Goal: Information Seeking & Learning: Learn about a topic

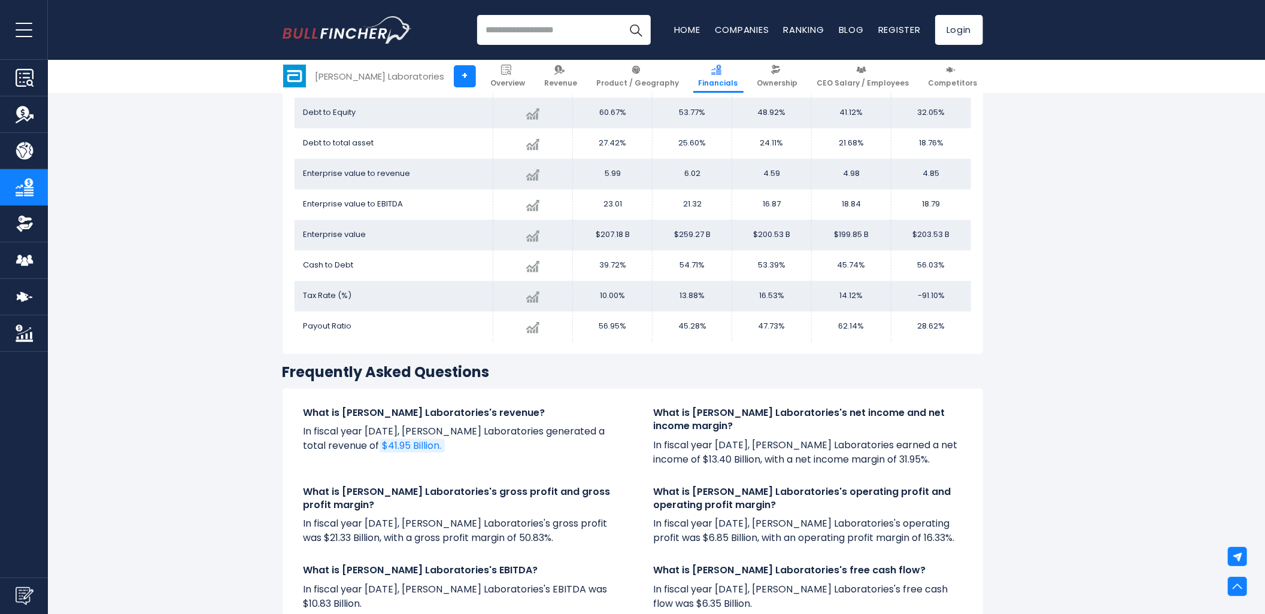
scroll to position [1998, 0]
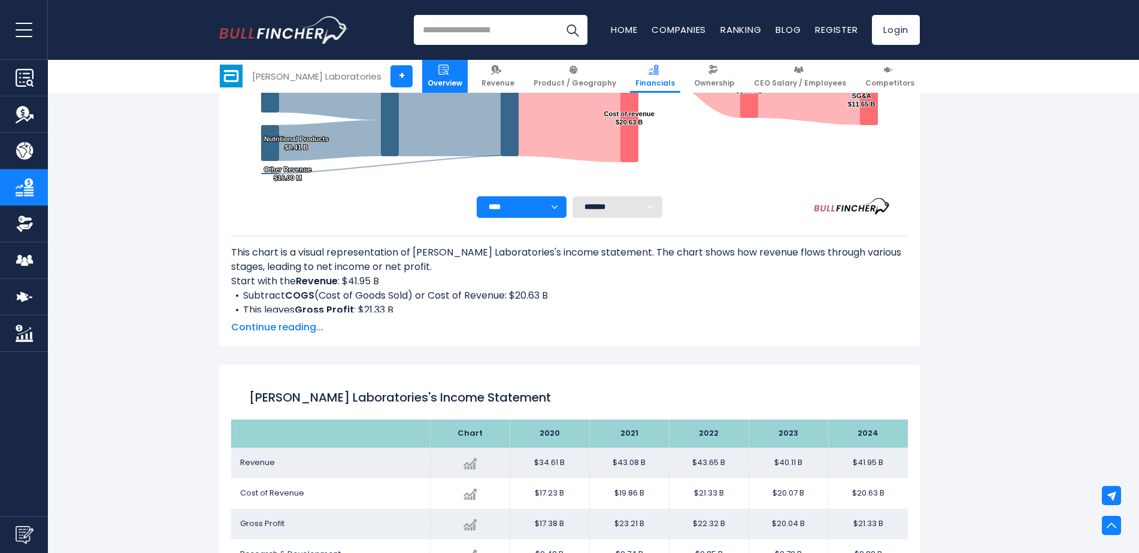
scroll to position [359, 0]
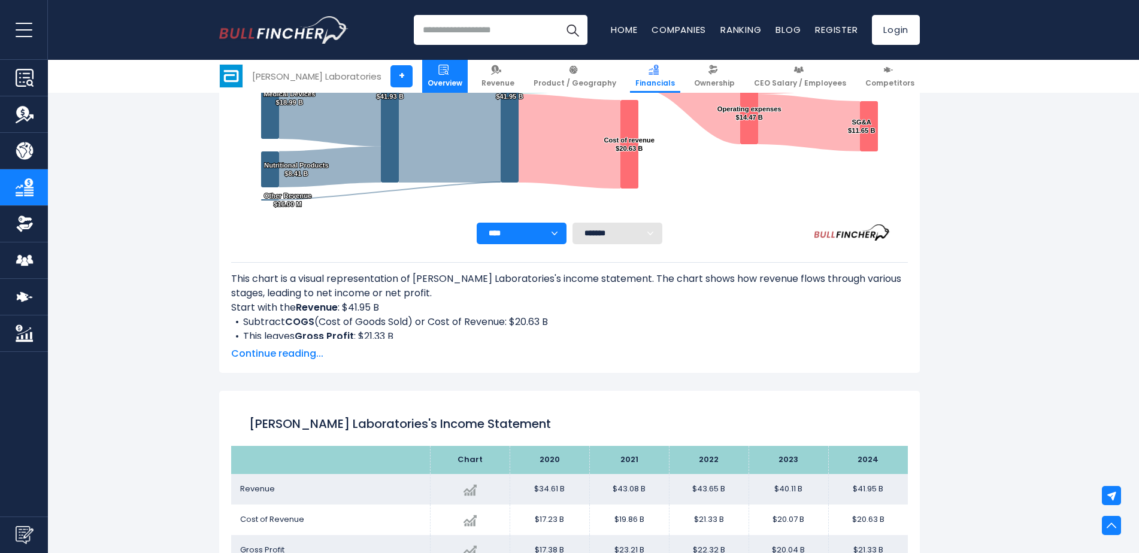
click at [451, 77] on link "Overview" at bounding box center [445, 76] width 46 height 33
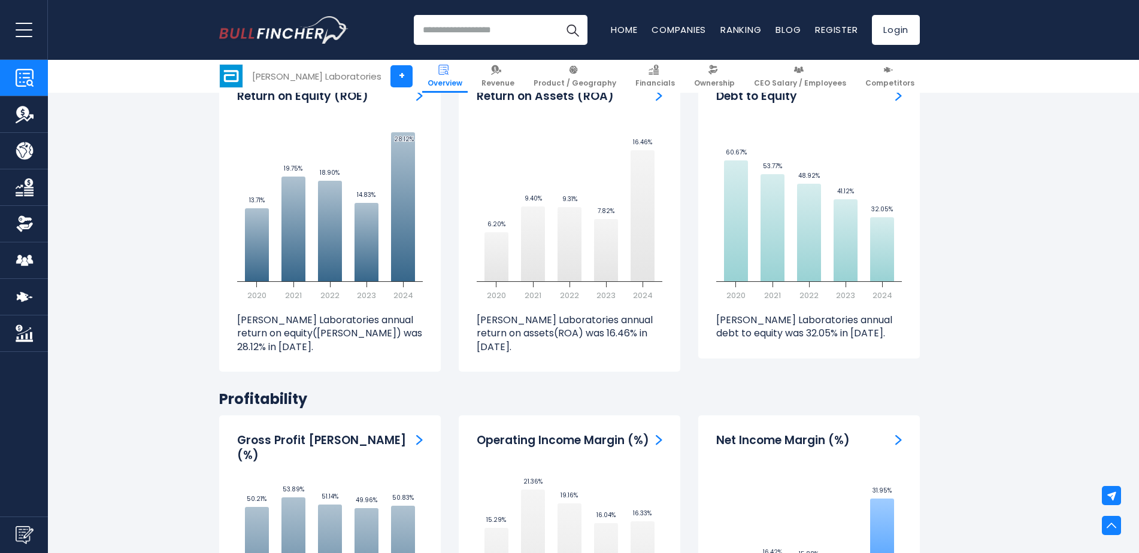
scroll to position [2336, 0]
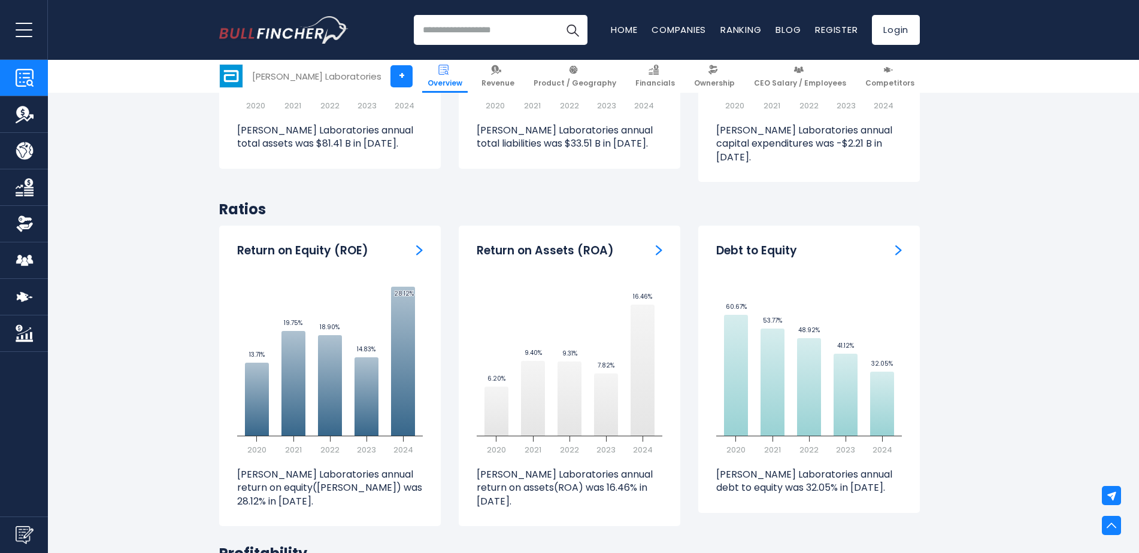
click at [262, 200] on h2 "Ratios" at bounding box center [569, 209] width 701 height 19
click at [257, 200] on h2 "Ratios" at bounding box center [569, 209] width 701 height 19
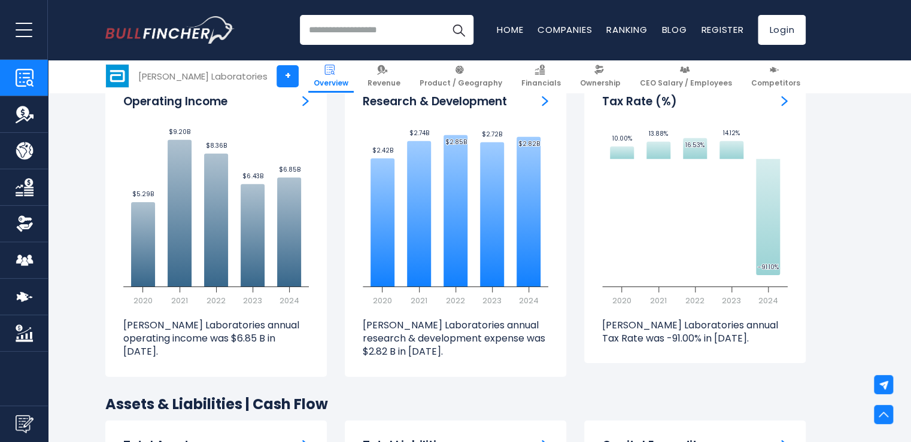
scroll to position [1736, 0]
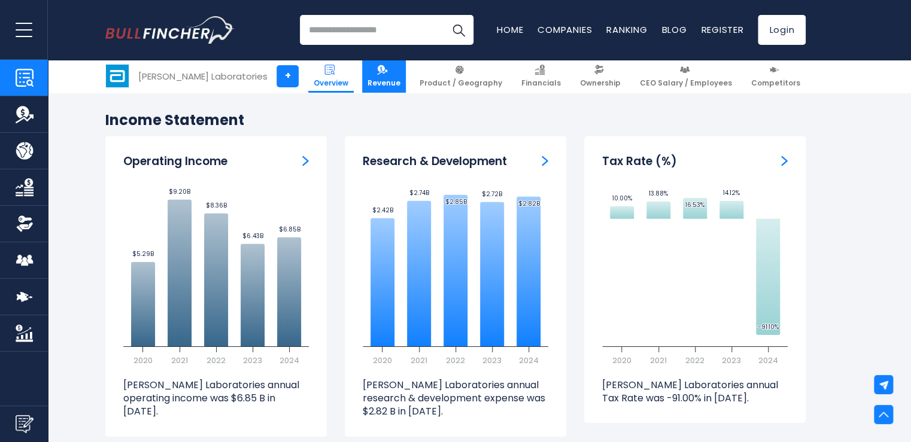
click at [401, 84] on span "Revenue" at bounding box center [384, 83] width 33 height 10
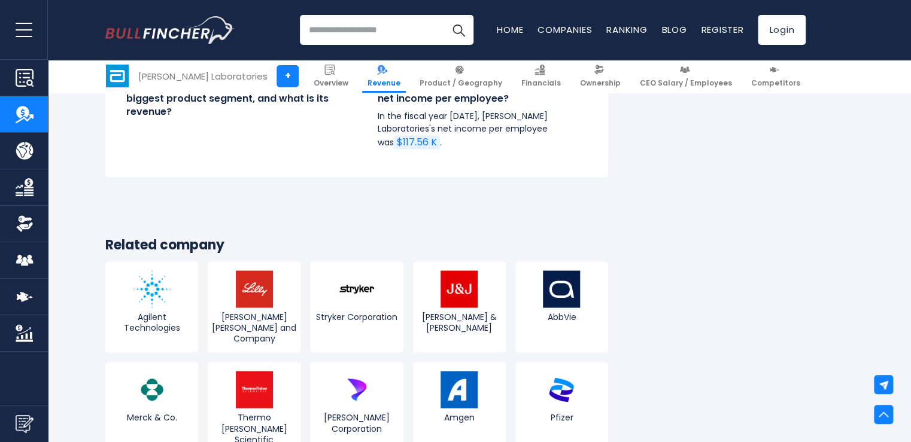
scroll to position [3305, 0]
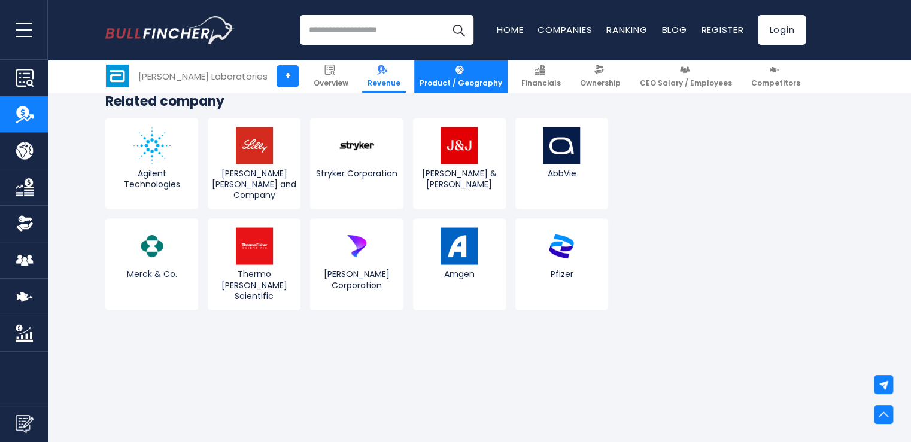
click at [486, 84] on span "Product / Geography" at bounding box center [461, 83] width 83 height 10
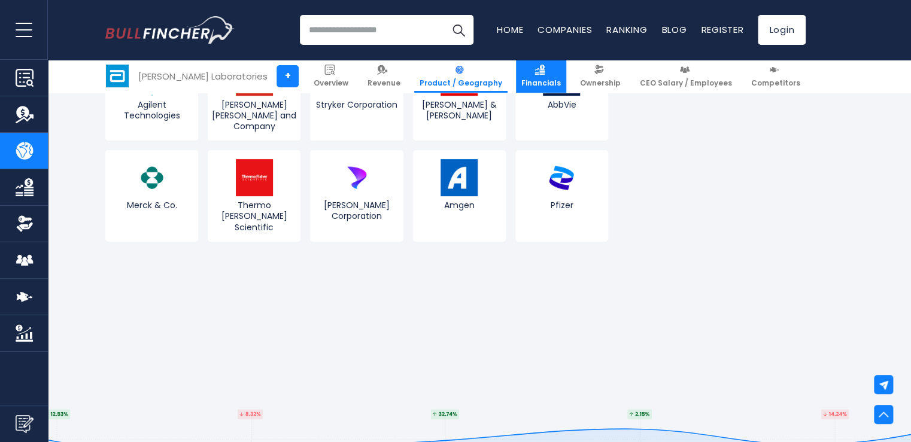
scroll to position [2395, 0]
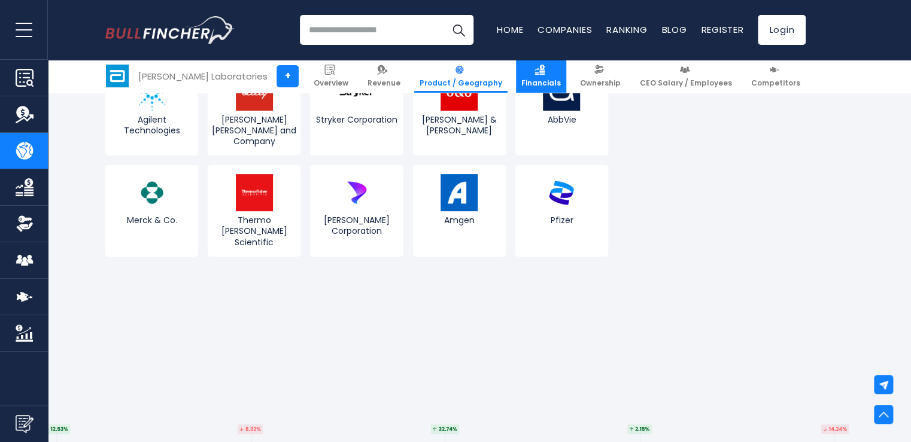
click at [565, 74] on link "Financials" at bounding box center [541, 76] width 50 height 33
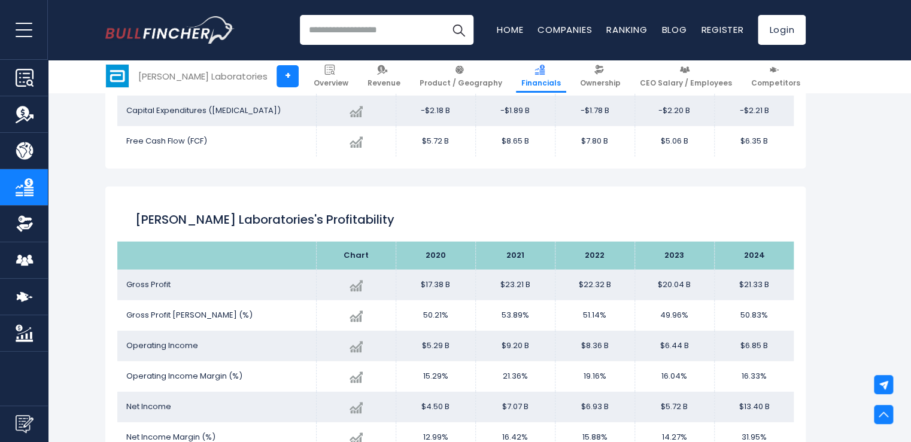
scroll to position [1558, 0]
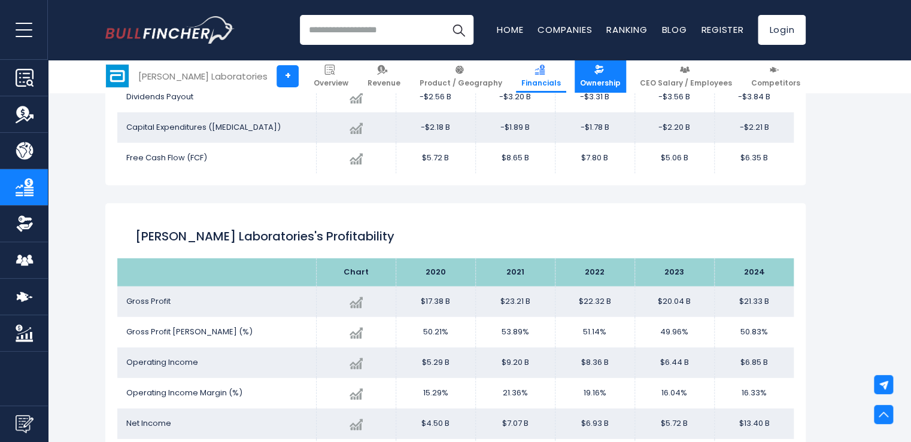
click at [611, 77] on link "Ownership" at bounding box center [600, 76] width 51 height 33
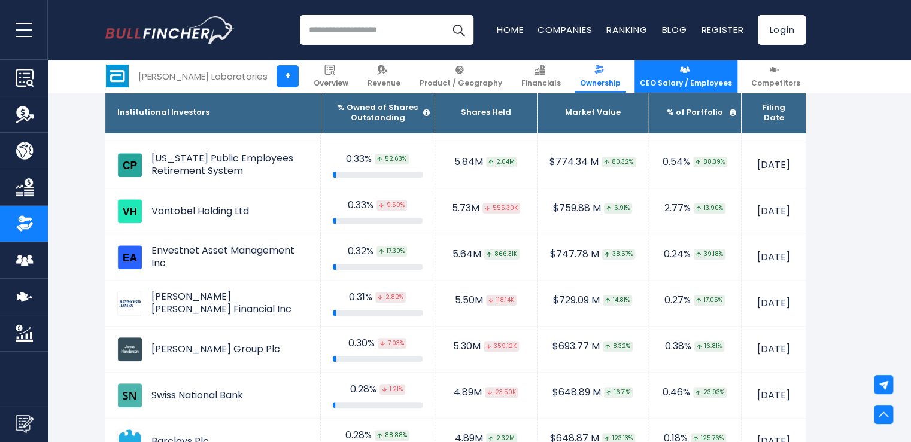
scroll to position [2491, 0]
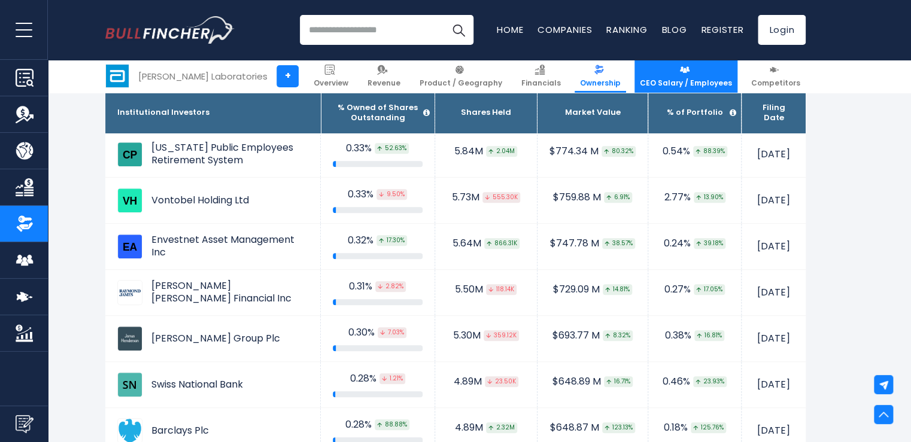
click at [666, 83] on span "CEO Salary / Employees" at bounding box center [686, 83] width 92 height 10
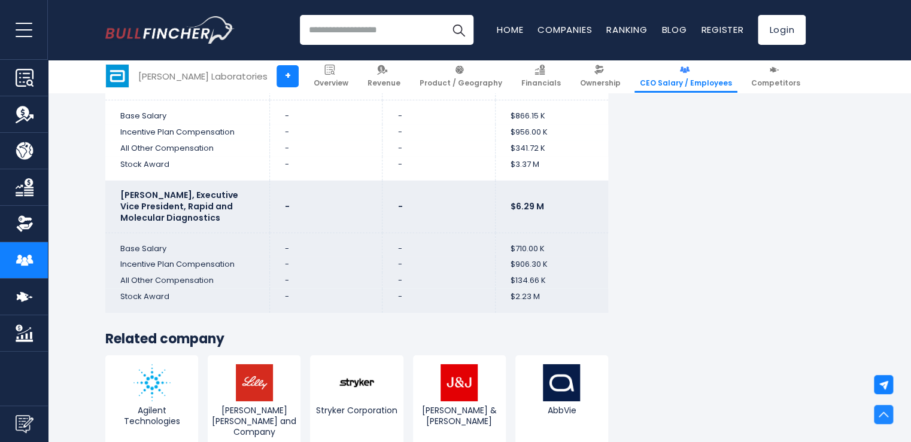
scroll to position [4263, 0]
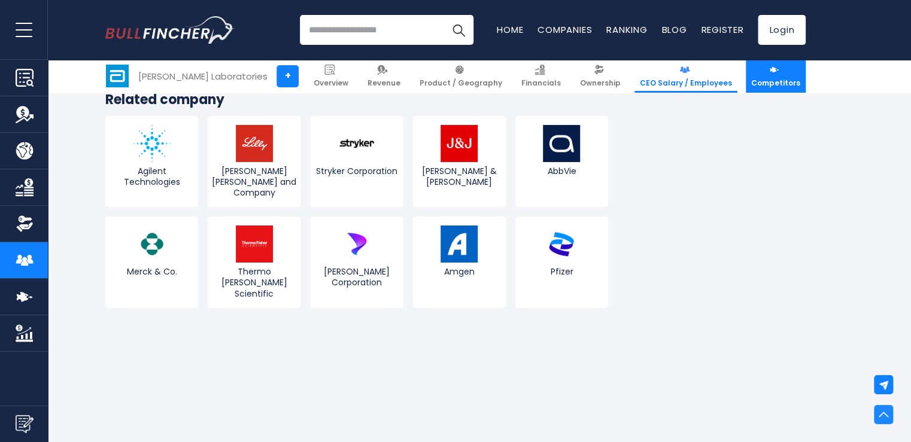
click at [762, 80] on span "Competitors" at bounding box center [775, 83] width 49 height 10
click at [348, 77] on link "Overview" at bounding box center [331, 76] width 46 height 33
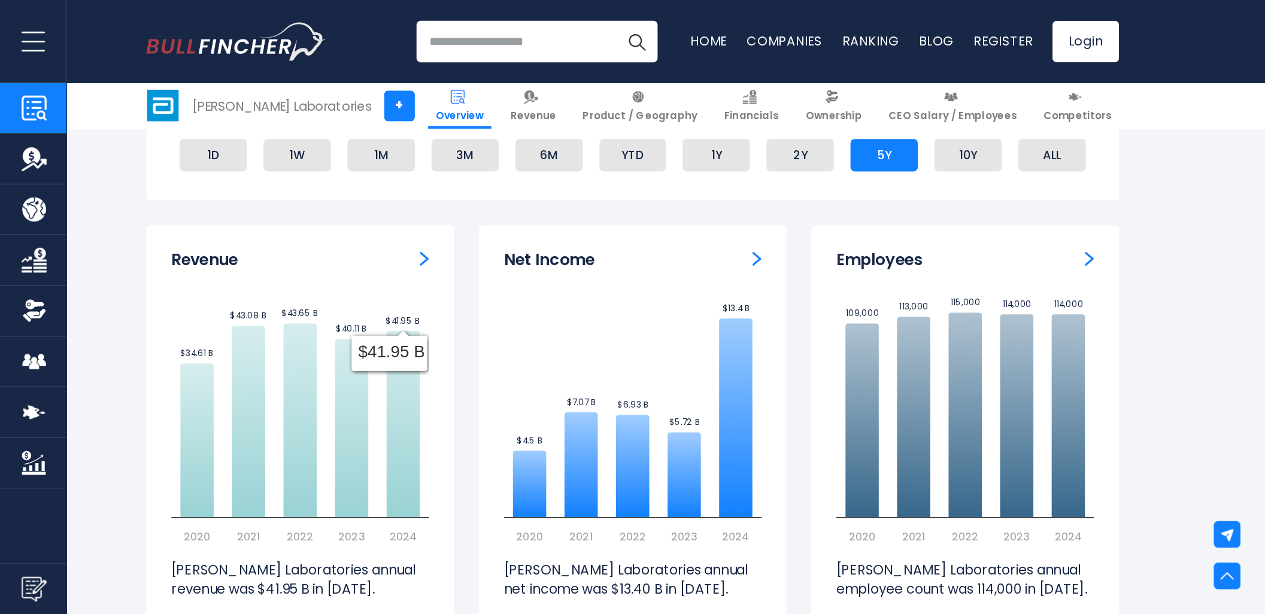
scroll to position [718, 0]
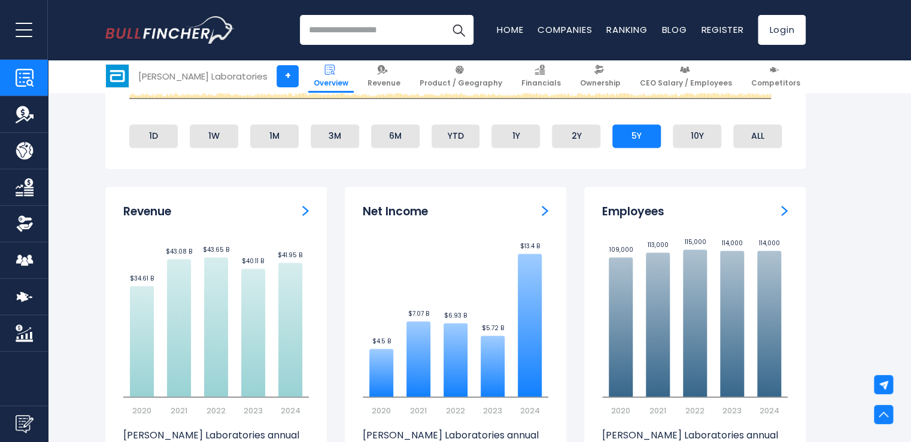
click at [307, 210] on img "Revenue" at bounding box center [305, 210] width 7 height 11
click at [542, 213] on img "Net income" at bounding box center [545, 210] width 7 height 11
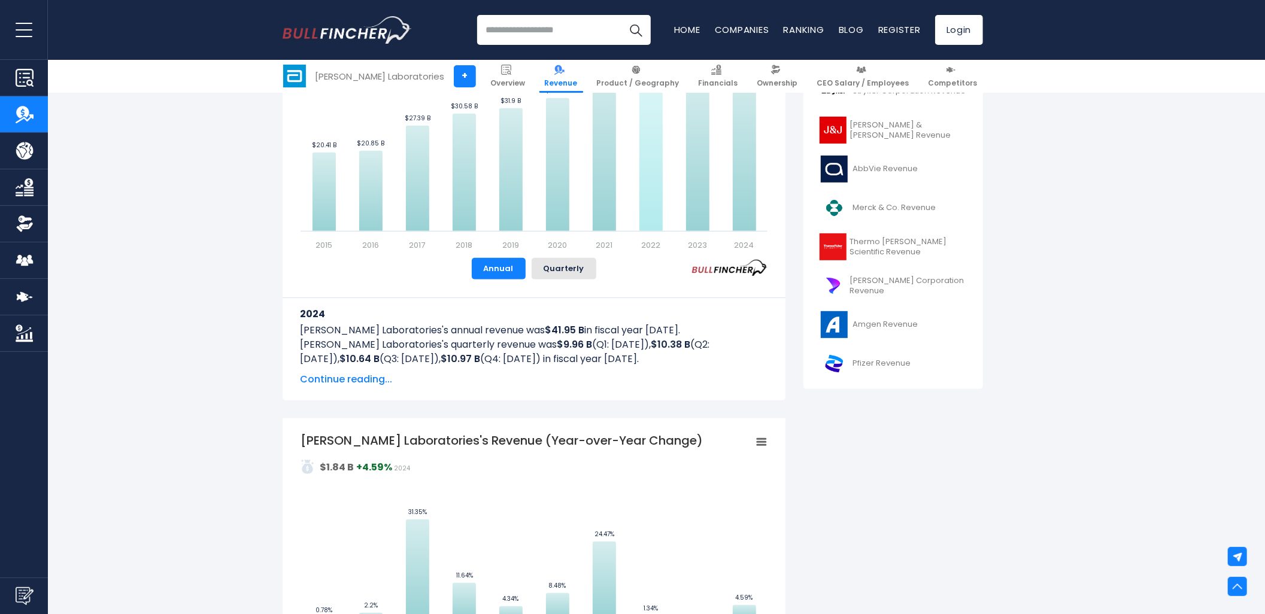
scroll to position [399, 0]
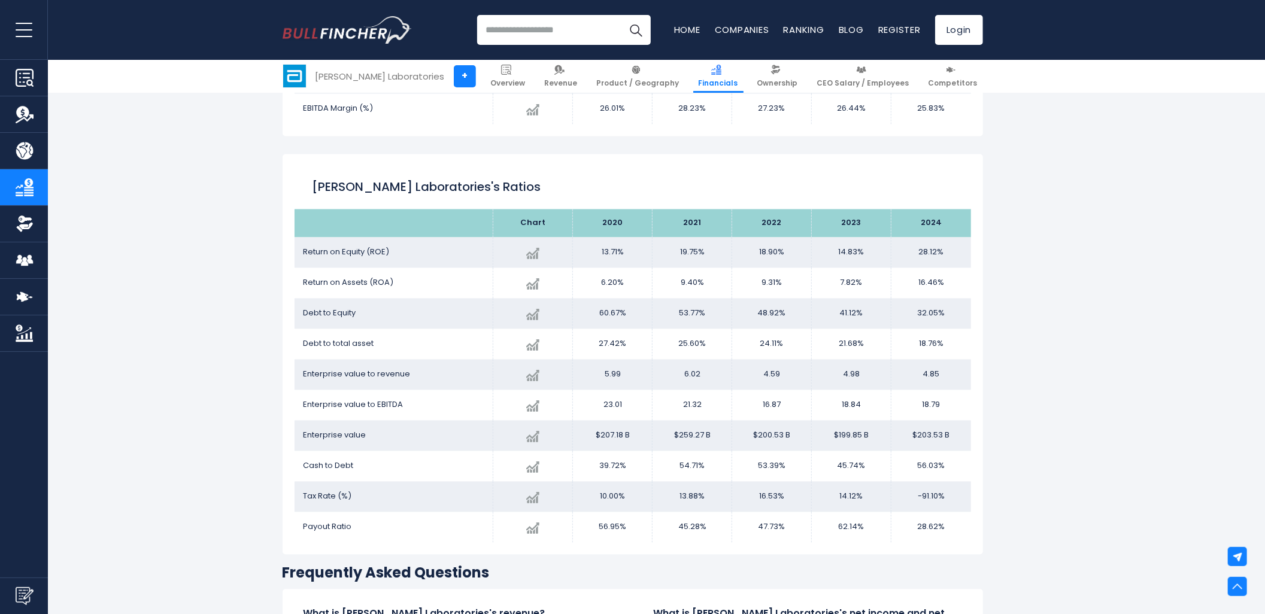
scroll to position [1984, 0]
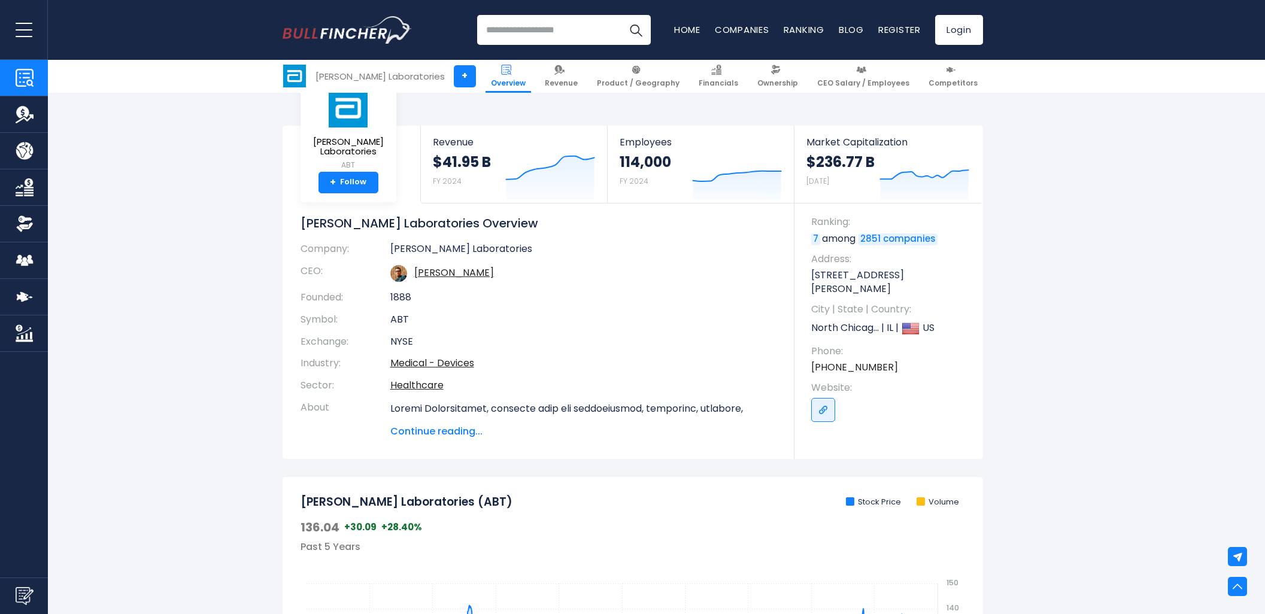
scroll to position [2011, 0]
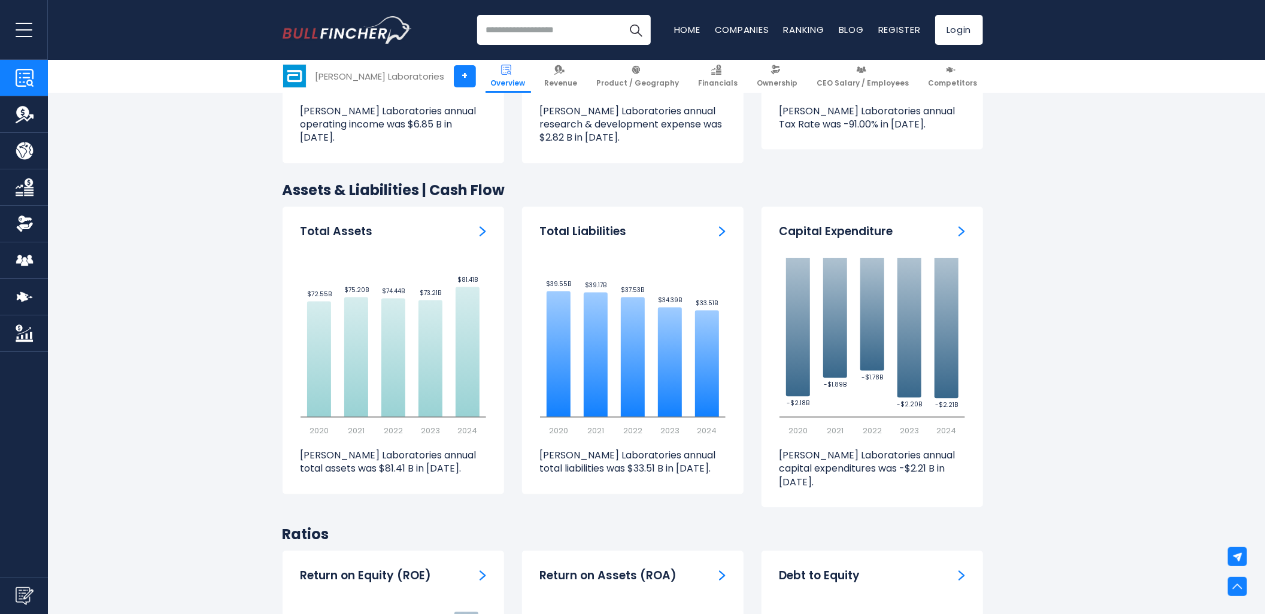
drag, startPoint x: 0, startPoint y: 0, endPoint x: 1099, endPoint y: 96, distance: 1103.5
click at [1168, 230] on section "Abbott Laboratories (ABT) Stock Price Volume 136.04 +30.09 +28.40% Past 5 Years…" at bounding box center [632, 596] width 1265 height 4259
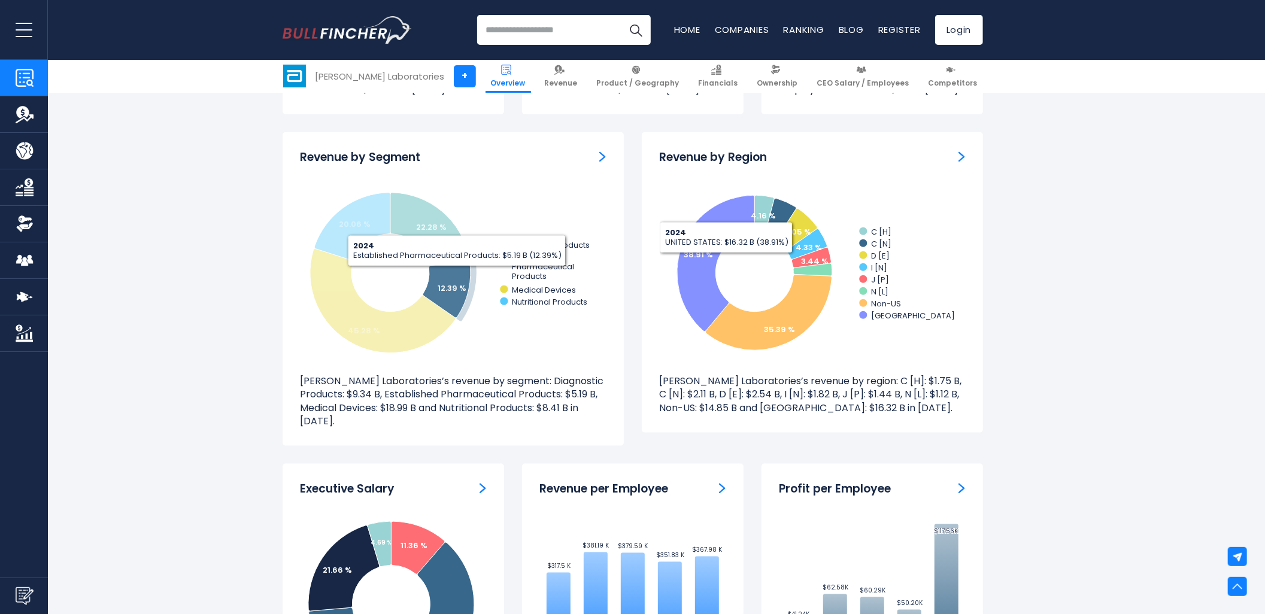
scroll to position [1080, 0]
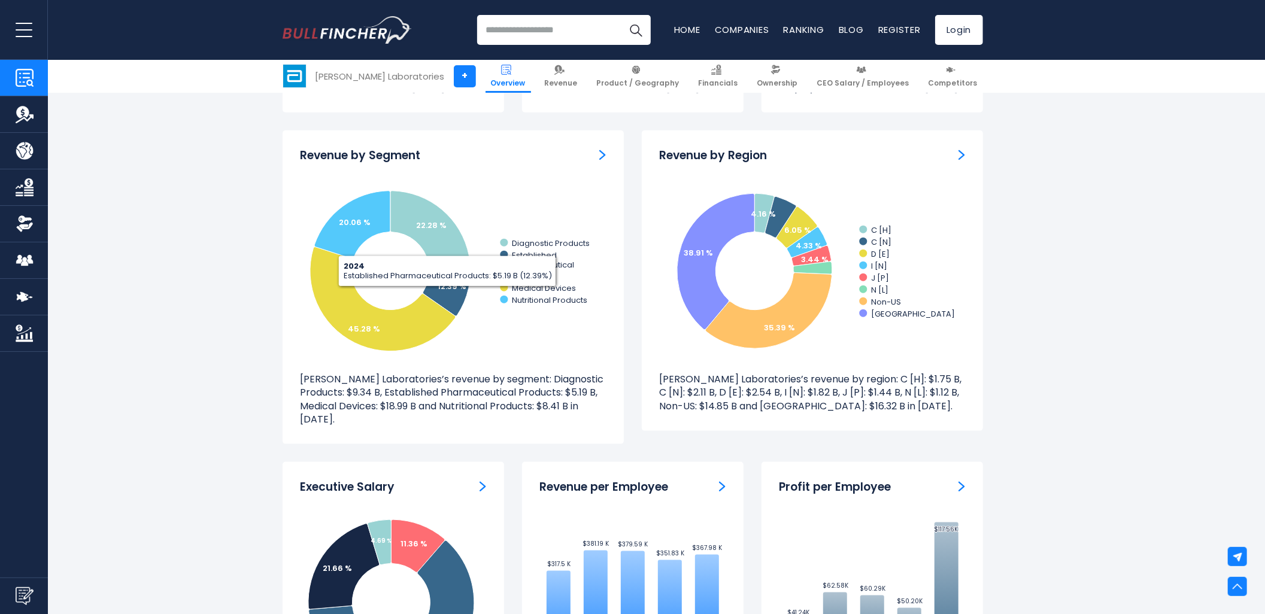
click at [618, 338] on div "Revenue by Segment Created with Highcharts 12.1.2 22.28 % 12.39 % 45.28 % 20.06…" at bounding box center [453, 288] width 341 height 314
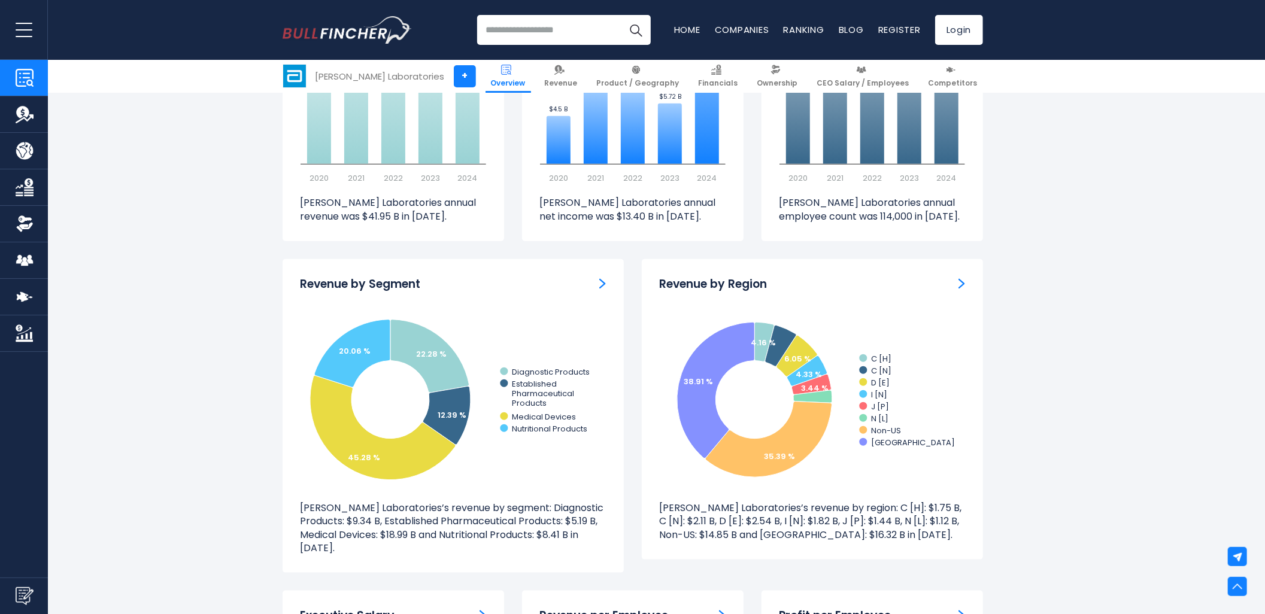
scroll to position [947, 0]
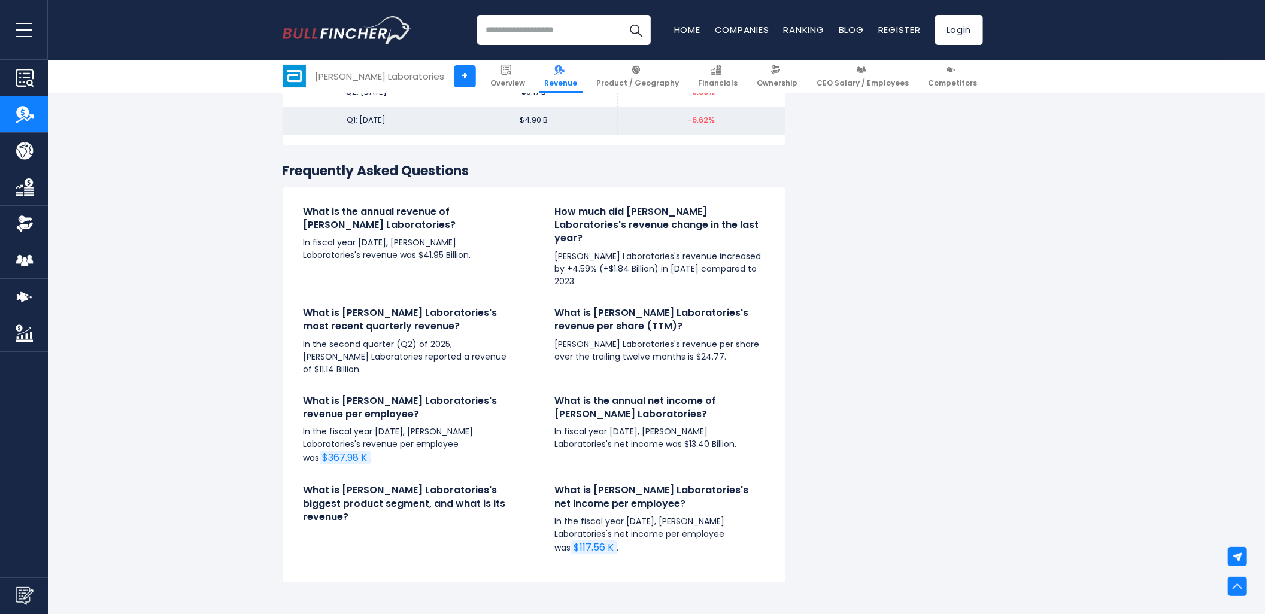
scroll to position [3486, 0]
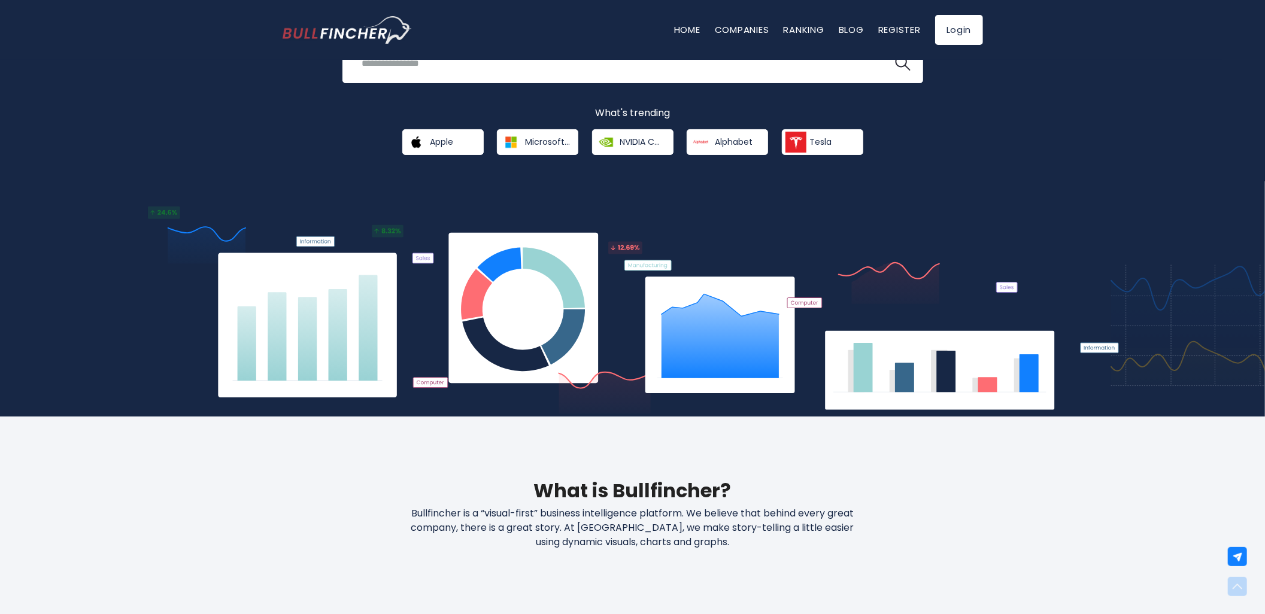
scroll to position [266, 0]
